Goal: Task Accomplishment & Management: Use online tool/utility

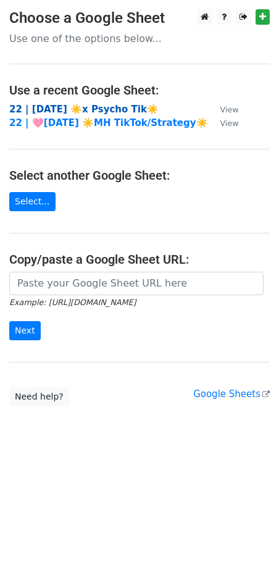
click at [67, 108] on strong "22 | [DATE] ☀️x Psycho Tik☀️" at bounding box center [83, 109] width 149 height 11
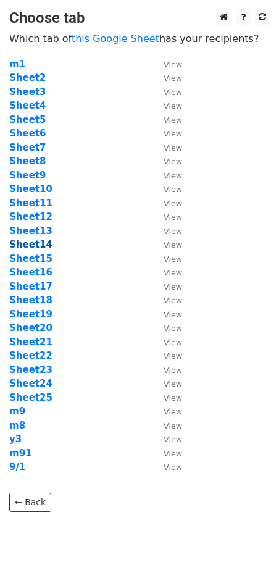
click at [38, 243] on strong "Sheet14" at bounding box center [30, 244] width 43 height 11
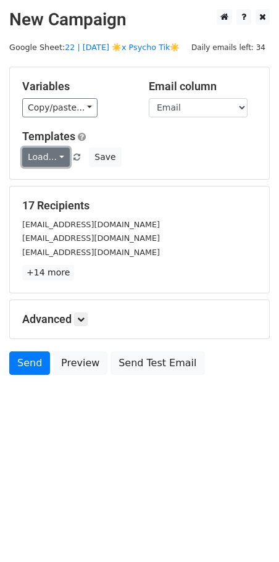
click at [50, 164] on link "Load..." at bounding box center [46, 157] width 48 height 19
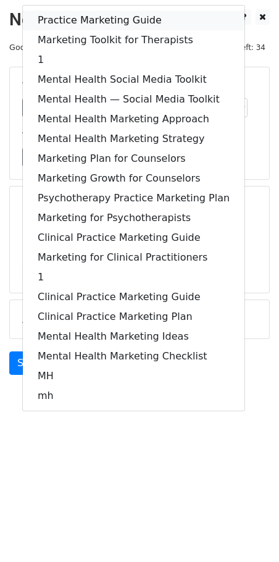
click at [112, 17] on link "Practice Marketing Guide" at bounding box center [134, 20] width 222 height 20
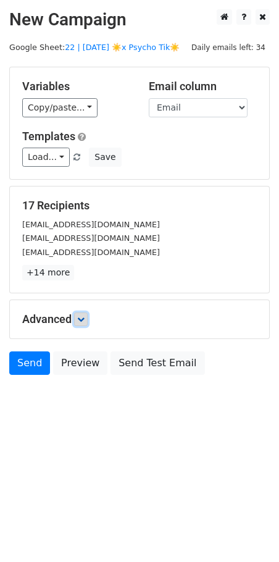
click at [85, 316] on icon at bounding box center [80, 318] width 7 height 7
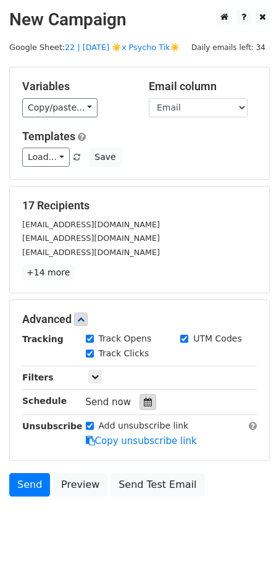
click at [144, 396] on div at bounding box center [148, 402] width 17 height 16
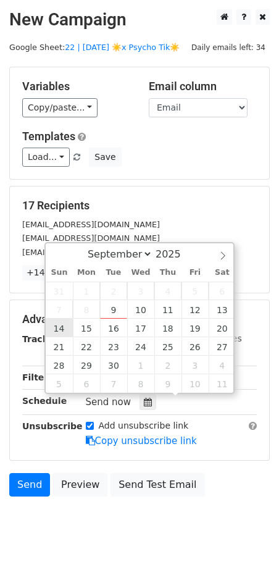
type input "2025-09-14 12:00"
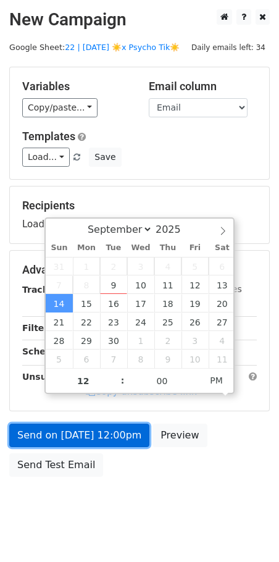
click at [59, 438] on link "Send on Sep 14 at 12:00pm" at bounding box center [79, 434] width 140 height 23
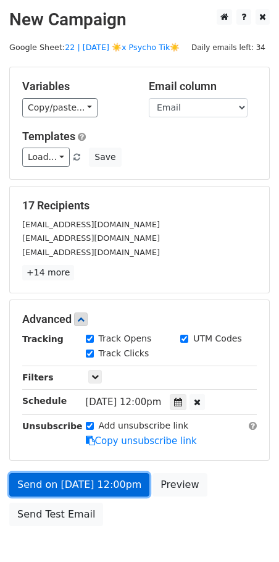
click at [30, 475] on link "Send on Sep 14 at 12:00pm" at bounding box center [79, 484] width 140 height 23
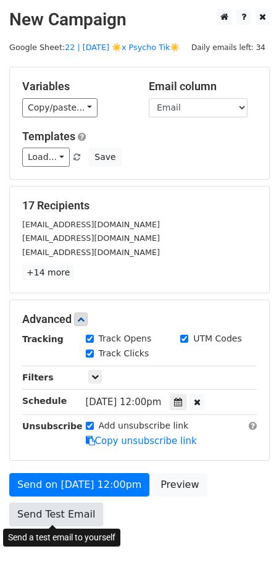
click at [31, 522] on link "Send Test Email" at bounding box center [56, 514] width 94 height 23
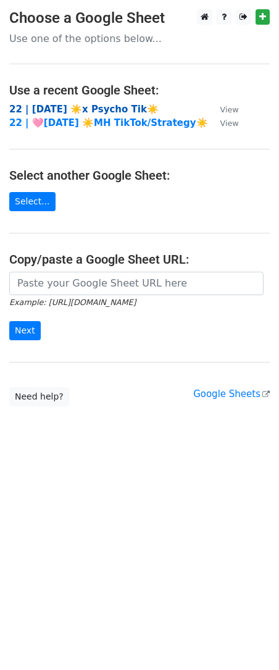
click at [75, 105] on strong "22 | [DATE] ☀️x Psycho Tik☀️" at bounding box center [83, 109] width 149 height 11
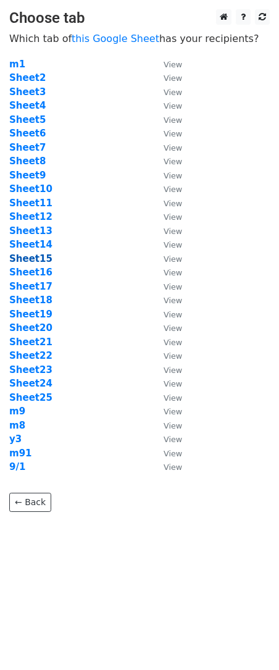
click at [28, 260] on strong "Sheet15" at bounding box center [30, 258] width 43 height 11
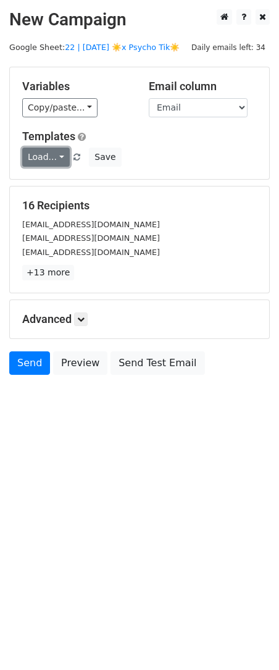
click at [43, 155] on link "Load..." at bounding box center [46, 157] width 48 height 19
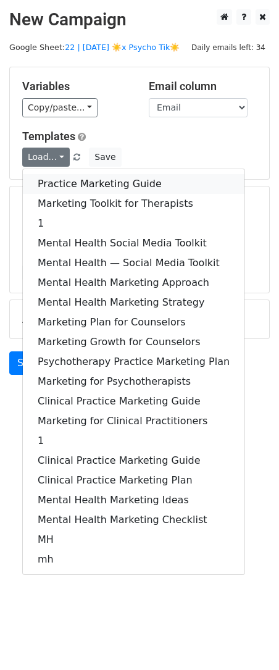
click at [79, 183] on link "Practice Marketing Guide" at bounding box center [134, 184] width 222 height 20
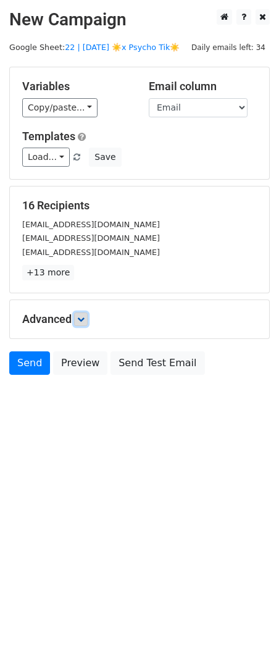
click at [81, 313] on link at bounding box center [81, 319] width 14 height 14
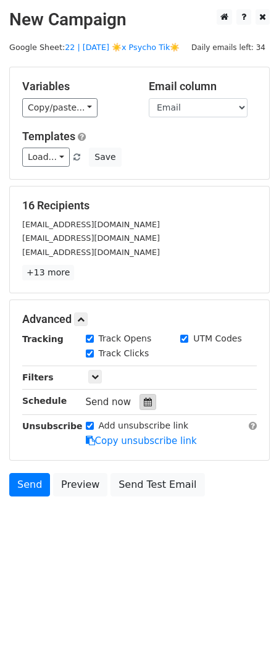
click at [149, 403] on div at bounding box center [148, 402] width 17 height 16
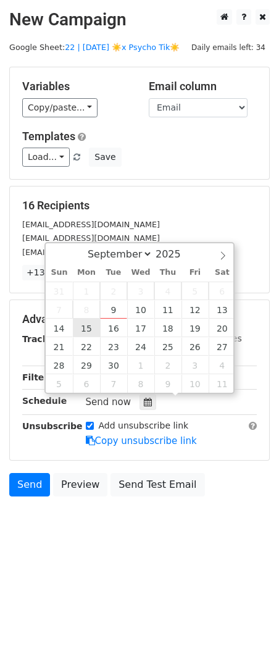
type input "[DATE] 12:00"
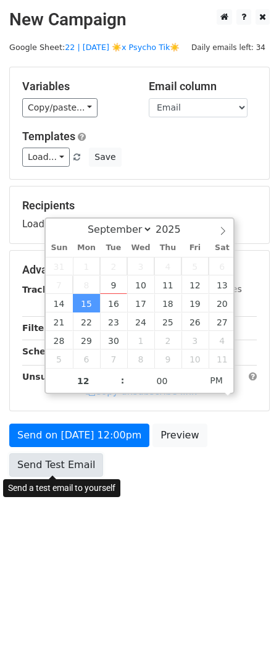
click at [52, 466] on link "Send Test Email" at bounding box center [56, 464] width 94 height 23
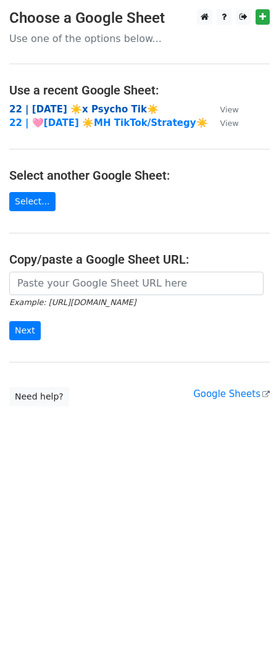
click at [77, 109] on strong "22 | [DATE] ☀️x Psycho Tik☀️" at bounding box center [83, 109] width 149 height 11
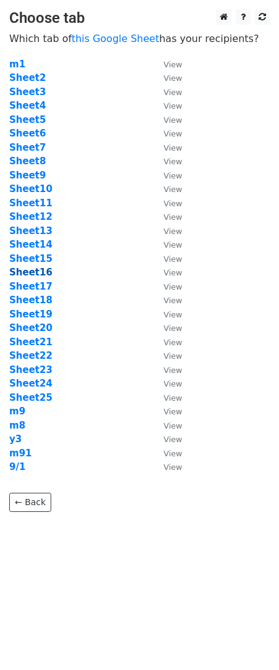
click at [31, 277] on strong "Sheet16" at bounding box center [30, 272] width 43 height 11
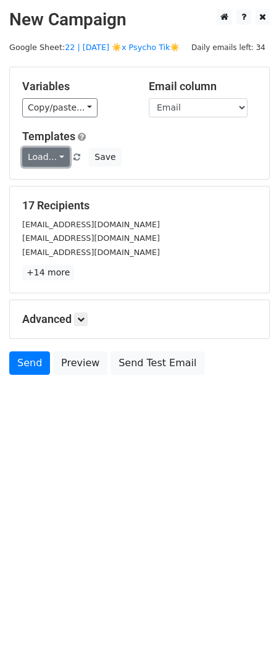
click at [44, 161] on link "Load..." at bounding box center [46, 157] width 48 height 19
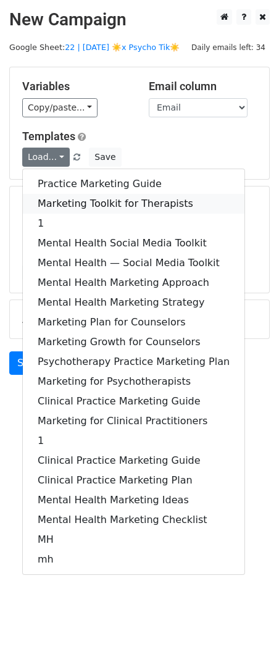
click at [55, 201] on link "Marketing Toolkit for Therapists" at bounding box center [134, 204] width 222 height 20
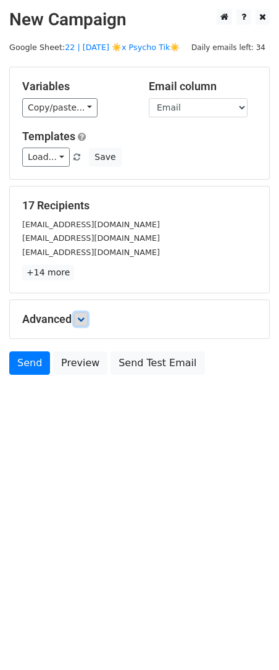
click at [85, 322] on link at bounding box center [81, 319] width 14 height 14
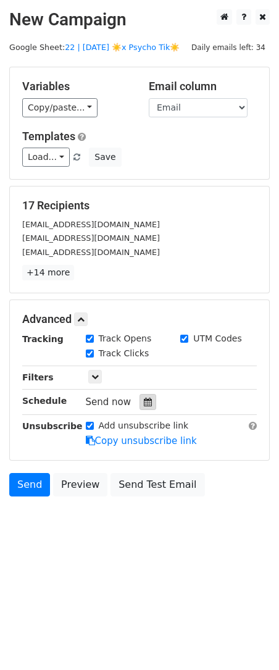
click at [144, 399] on icon at bounding box center [148, 402] width 8 height 9
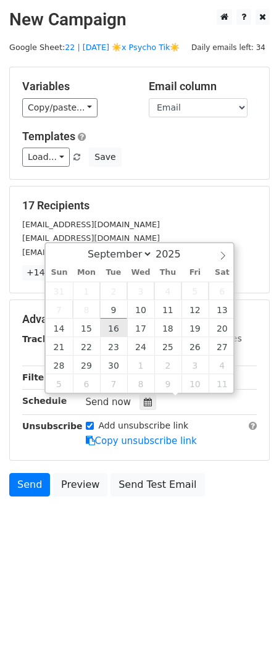
type input "[DATE] 12:00"
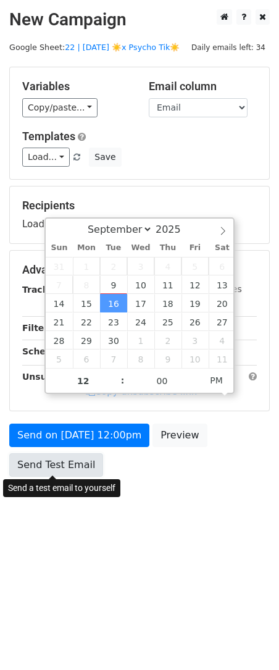
click at [62, 470] on link "Send Test Email" at bounding box center [56, 464] width 94 height 23
